Goal: Transaction & Acquisition: Purchase product/service

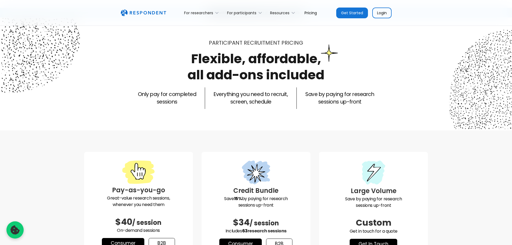
scroll to position [27, 0]
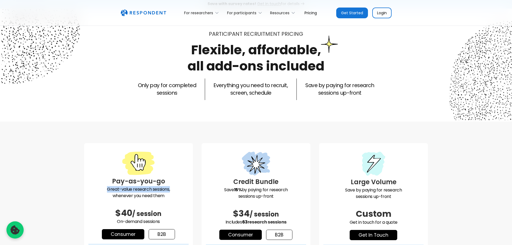
drag, startPoint x: 175, startPoint y: 189, endPoint x: 106, endPoint y: 189, distance: 68.9
click at [106, 189] on p "Great-value research sessions, whenever you need them" at bounding box center [138, 192] width 100 height 13
click at [138, 197] on p "Great-value research sessions, whenever you need them" at bounding box center [138, 192] width 100 height 13
click at [165, 197] on p "Great-value research sessions, whenever you need them" at bounding box center [138, 192] width 100 height 13
drag, startPoint x: 150, startPoint y: 197, endPoint x: 101, endPoint y: 186, distance: 49.9
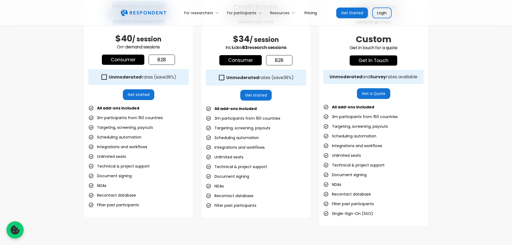
scroll to position [217, 0]
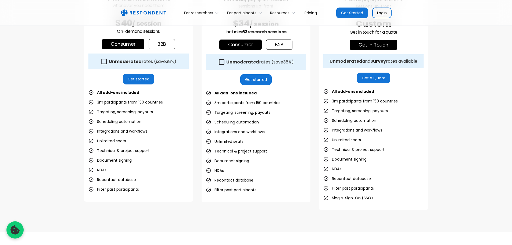
click at [153, 131] on ul "All add-ons included 3m participants from 150 countries Targeting, screening, p…" at bounding box center [138, 141] width 100 height 104
click at [131, 138] on ul "All add-ons included 3m participants from 150 countries Targeting, screening, p…" at bounding box center [138, 141] width 100 height 104
click at [123, 142] on li "Unlimited seats" at bounding box center [107, 141] width 38 height 8
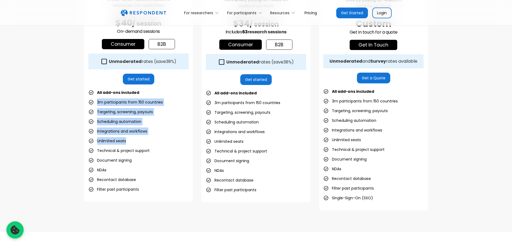
drag, startPoint x: 127, startPoint y: 142, endPoint x: 106, endPoint y: 155, distance: 24.7
click at [86, 109] on div "Pay-as-you-go Great-value research sessions, whenever you need them $40 / sessi…" at bounding box center [138, 77] width 109 height 249
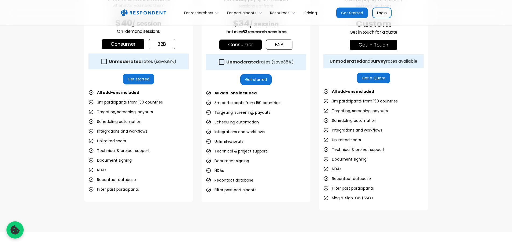
click at [109, 160] on li "Document signing" at bounding box center [109, 161] width 43 height 8
click at [108, 173] on ul "All add-ons included 3m participants from 150 countries Targeting, screening, p…" at bounding box center [138, 141] width 100 height 104
click at [134, 182] on li "Recontact database" at bounding box center [112, 180] width 48 height 8
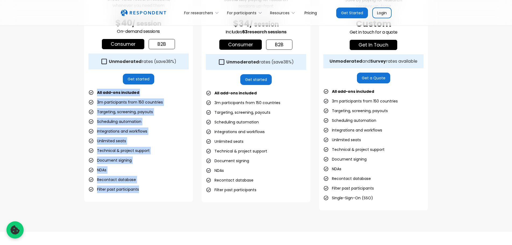
drag, startPoint x: 148, startPoint y: 189, endPoint x: 86, endPoint y: 81, distance: 124.8
click at [72, 92] on div "Pay-as-you-go Great-value research sessions, whenever you need them $40 / sessi…" at bounding box center [256, 81] width 512 height 300
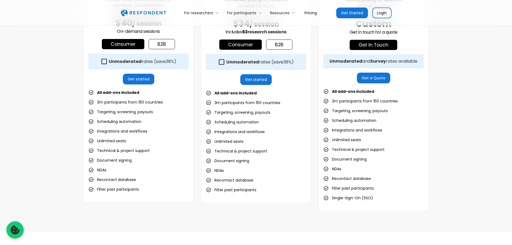
click at [105, 61] on icon at bounding box center [104, 61] width 7 height 7
click at [105, 62] on icon at bounding box center [104, 61] width 7 height 7
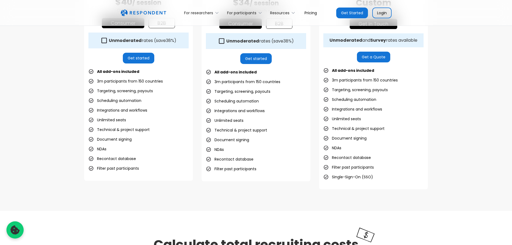
scroll to position [154, 0]
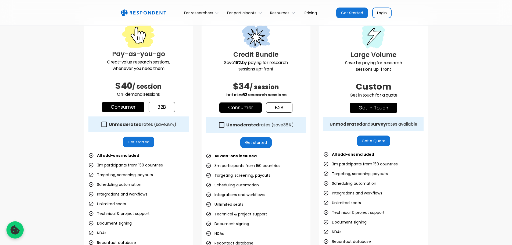
click at [158, 105] on link "b2b" at bounding box center [162, 107] width 26 height 10
click at [127, 105] on link "Consumer" at bounding box center [123, 107] width 42 height 10
click at [164, 107] on link "b2b" at bounding box center [162, 107] width 26 height 10
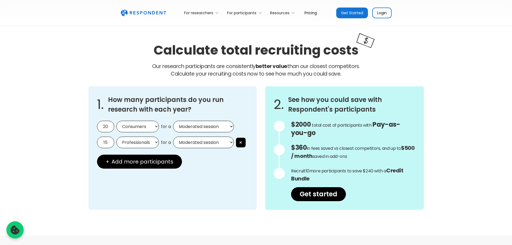
scroll to position [459, 0]
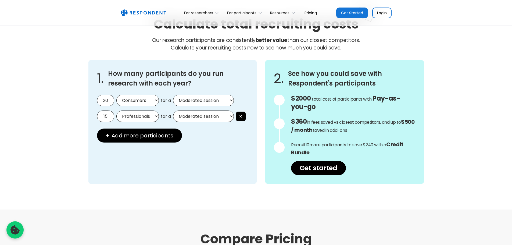
click at [132, 103] on select "Consumers Professionals" at bounding box center [137, 101] width 42 height 12
click at [99, 104] on input "20" at bounding box center [105, 101] width 17 height 12
click at [143, 100] on select "Consumers Professionals" at bounding box center [137, 101] width 42 height 12
select select "professionals"
click at [116, 95] on select "Consumers Professionals" at bounding box center [137, 101] width 42 height 12
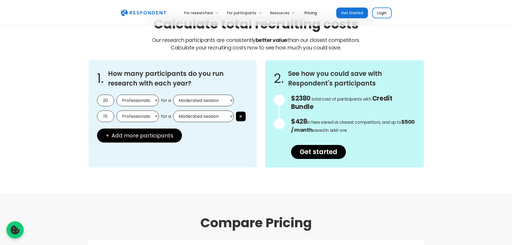
click at [105, 102] on input "20" at bounding box center [105, 101] width 17 height 12
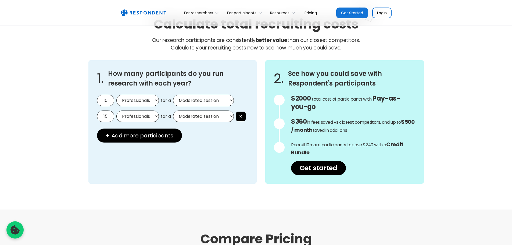
type input "10"
click at [190, 99] on select "Moderated session Unmoderated session" at bounding box center [203, 101] width 61 height 12
select select "unmoderated"
click at [173, 95] on select "Moderated session Unmoderated session" at bounding box center [203, 101] width 61 height 12
click at [243, 114] on button "×" at bounding box center [241, 117] width 10 height 10
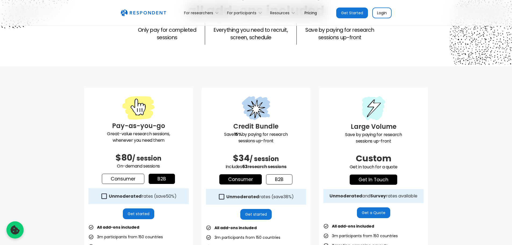
scroll to position [0, 0]
